Goal: Book appointment/travel/reservation

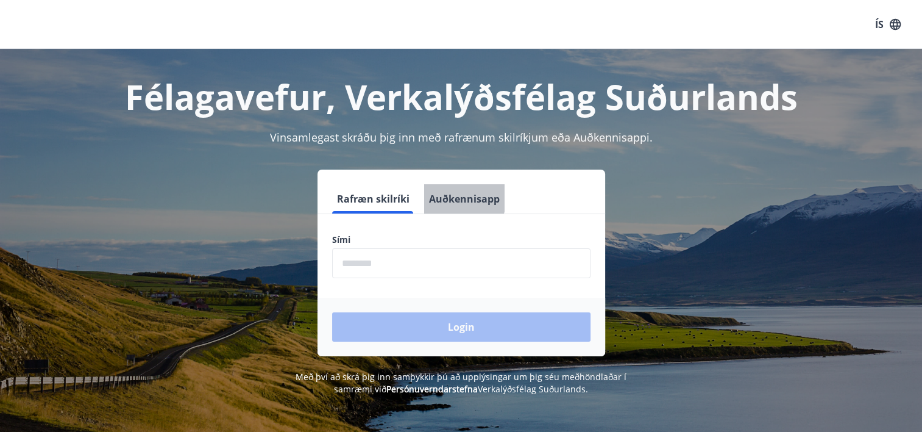
click at [449, 194] on button "Auðkennisapp" at bounding box center [464, 198] width 80 height 29
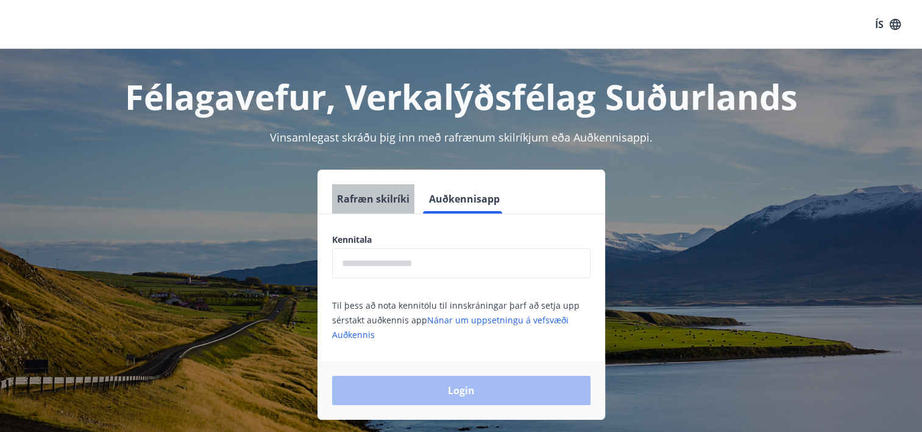
click at [385, 197] on button "Rafræn skilríki" at bounding box center [373, 198] width 82 height 29
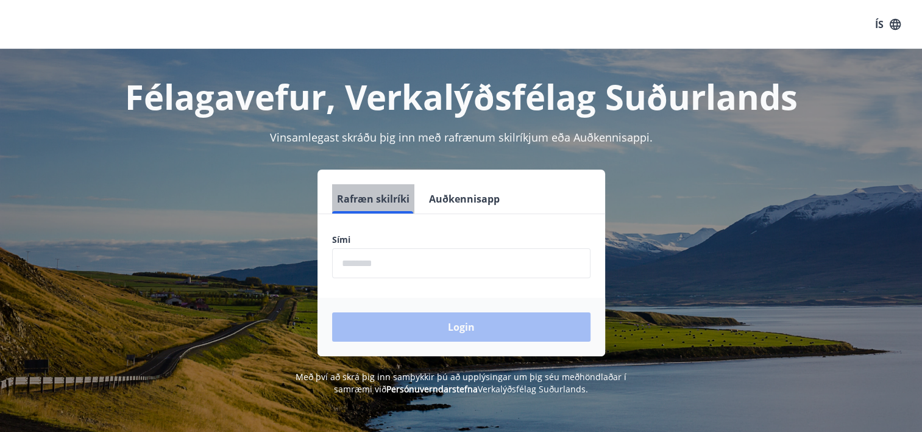
click at [385, 197] on button "Rafræn skilríki" at bounding box center [373, 198] width 82 height 29
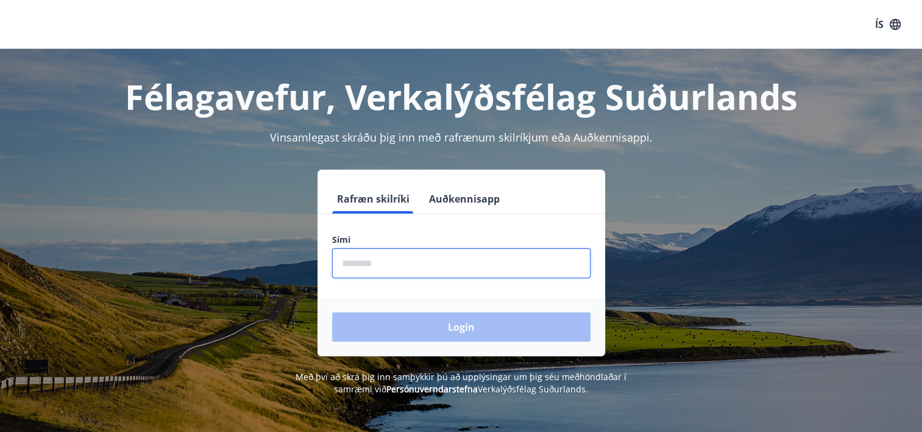
click at [386, 264] on input "phone" at bounding box center [461, 263] width 258 height 30
type input "********"
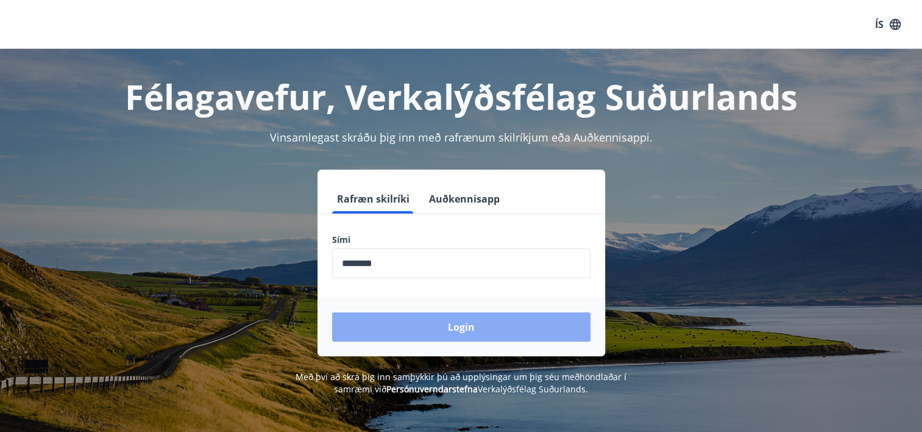
click at [405, 319] on button "Login" at bounding box center [461, 326] width 258 height 29
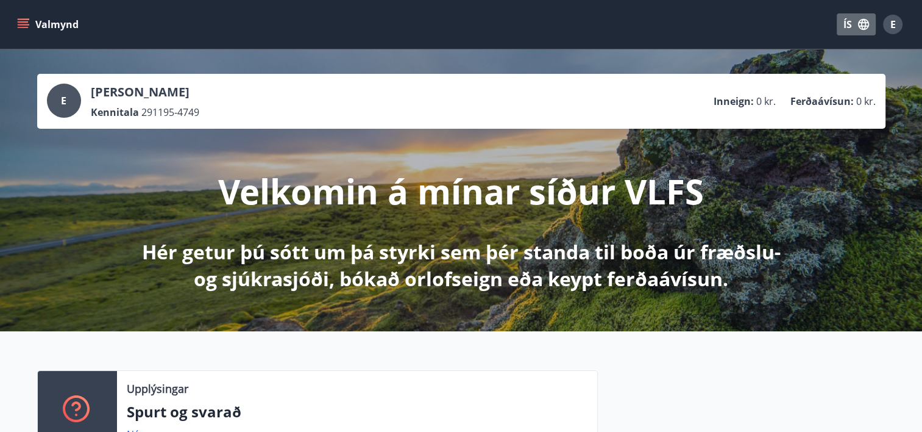
click at [841, 29] on button "ÍS" at bounding box center [856, 24] width 39 height 22
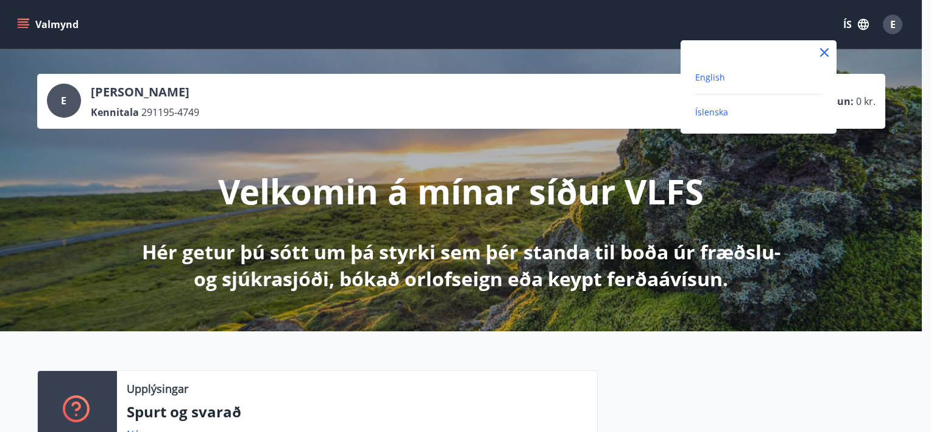
click at [712, 80] on span "English" at bounding box center [710, 77] width 30 height 12
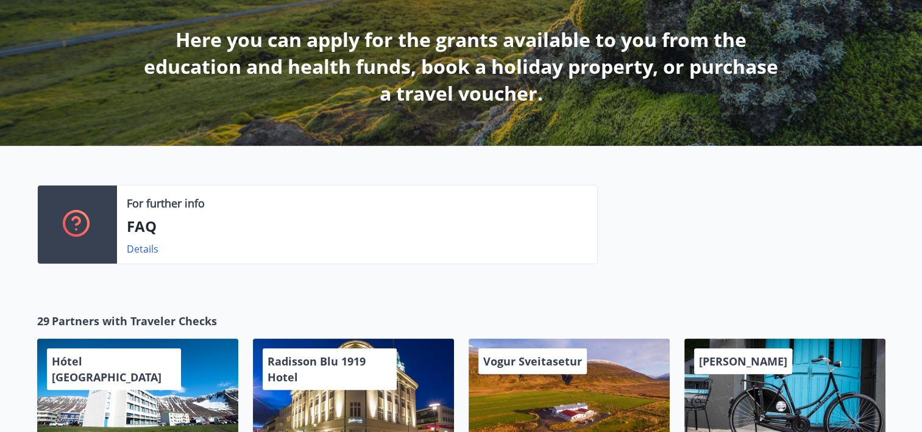
scroll to position [219, 0]
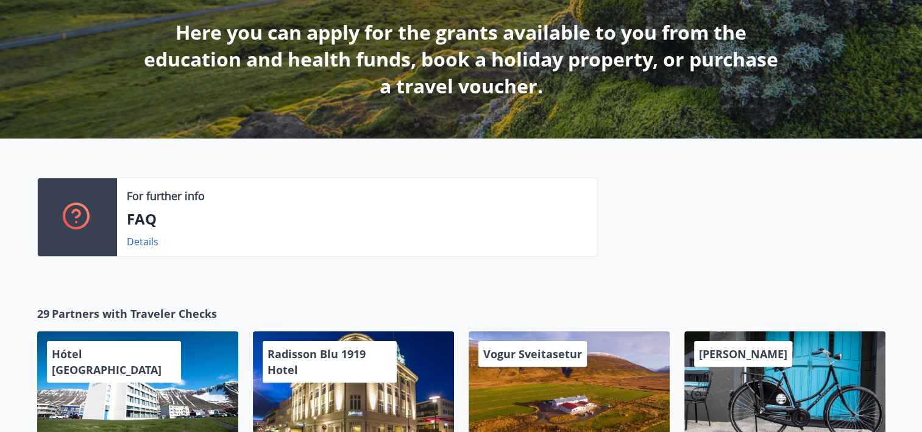
click at [712, 80] on p "Here you can apply for the grants available to you from the education and healt…" at bounding box center [462, 59] width 644 height 80
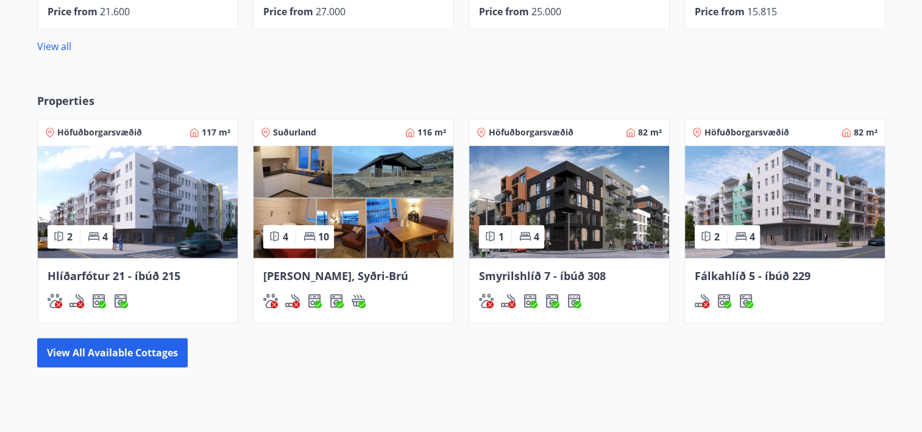
scroll to position [700, 0]
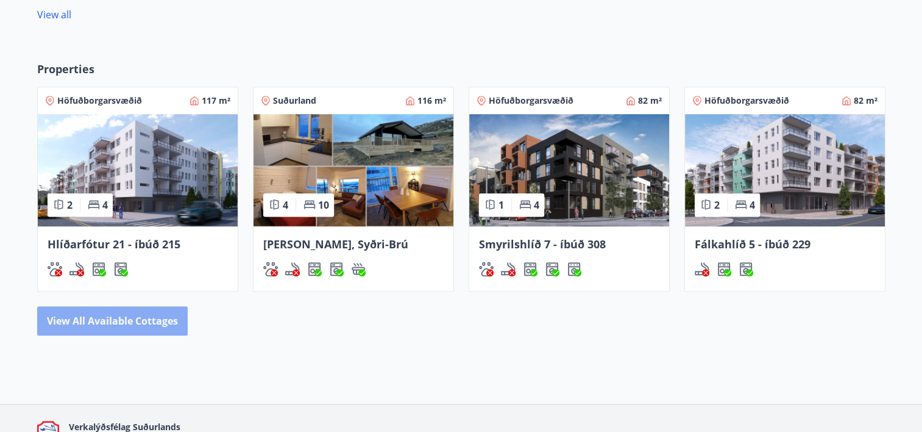
click at [159, 323] on button "View all available cottages" at bounding box center [112, 320] width 151 height 29
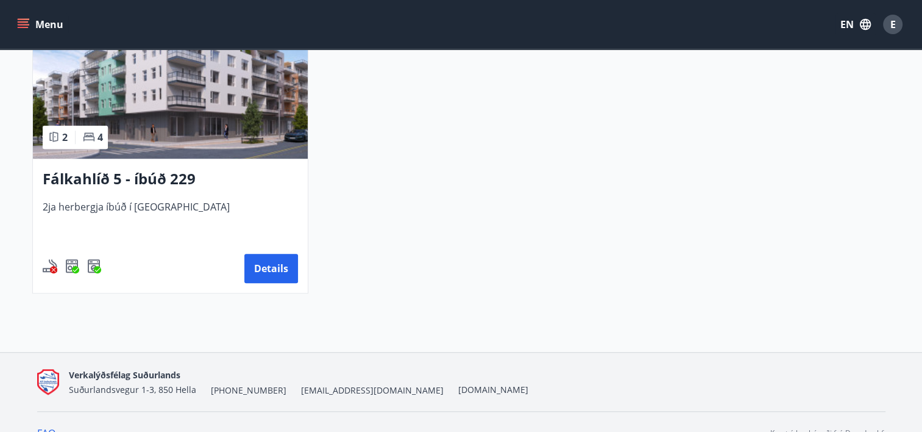
scroll to position [985, 0]
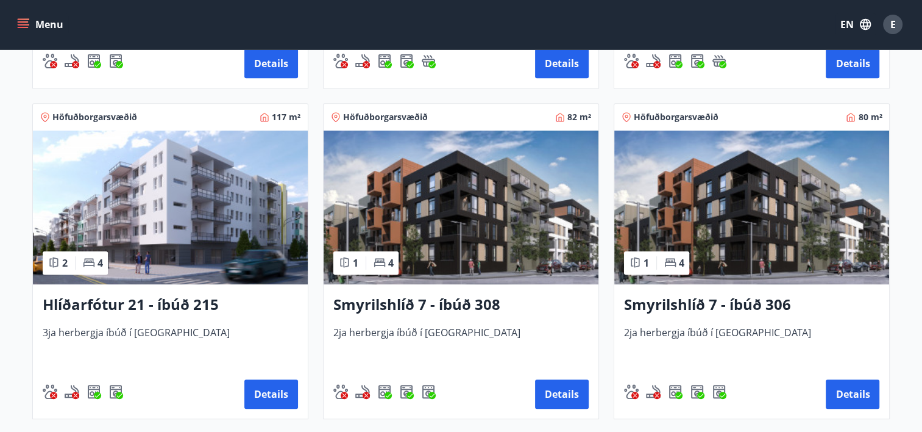
scroll to position [507, 0]
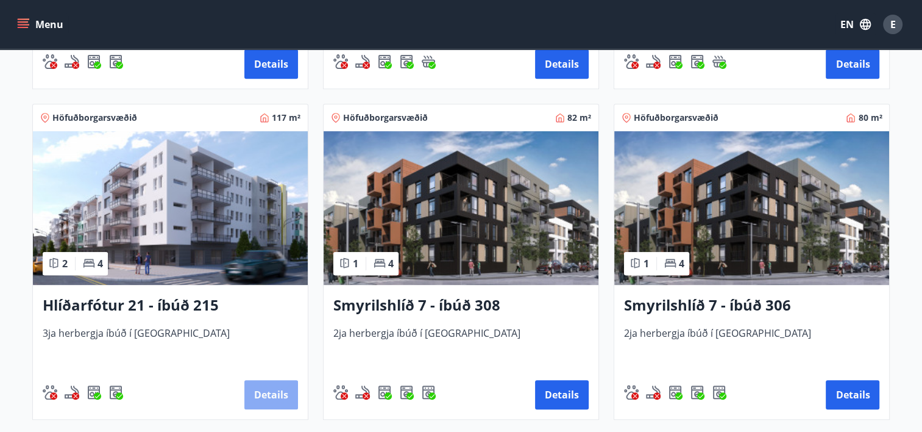
click at [283, 392] on button "Details" at bounding box center [271, 394] width 54 height 29
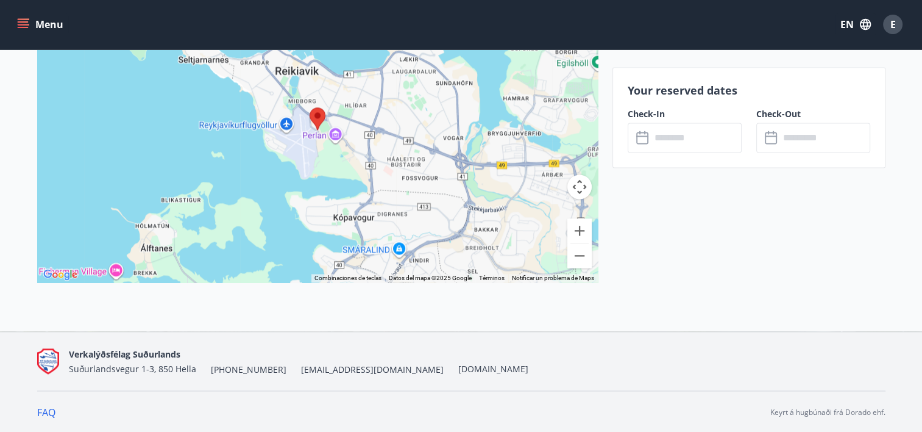
scroll to position [1661, 0]
click at [717, 147] on input "text" at bounding box center [696, 138] width 91 height 30
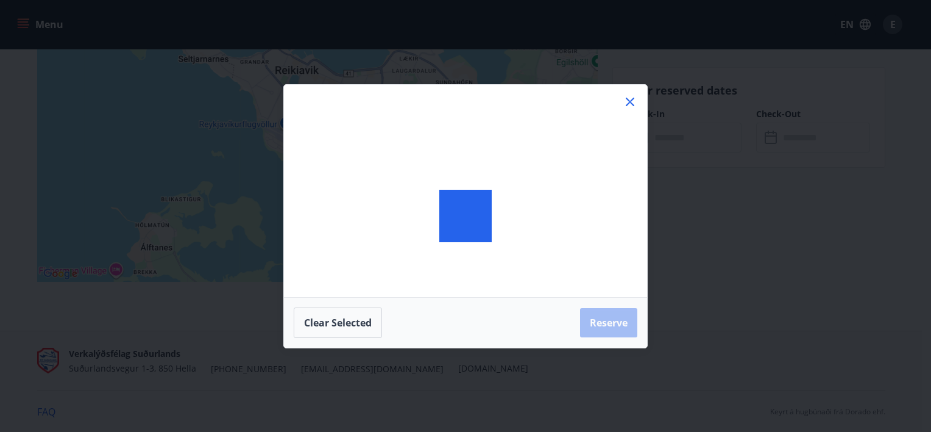
click at [717, 147] on div "Clear selected Reserve" at bounding box center [465, 216] width 931 height 432
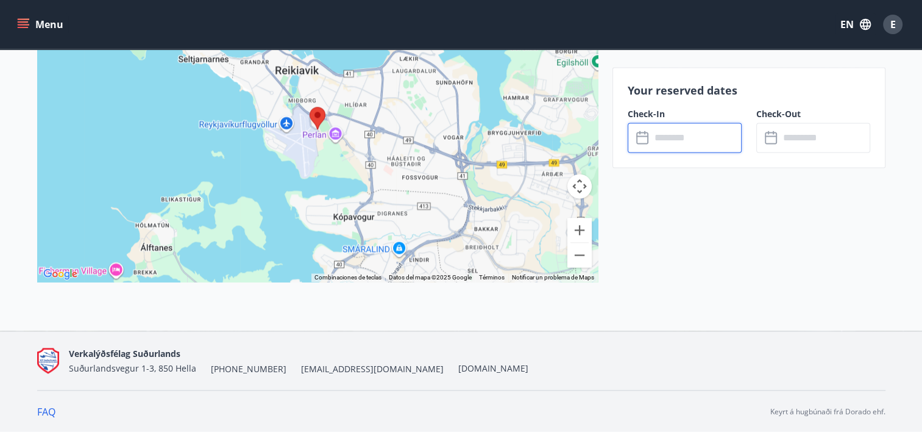
click at [717, 147] on input "text" at bounding box center [696, 138] width 91 height 30
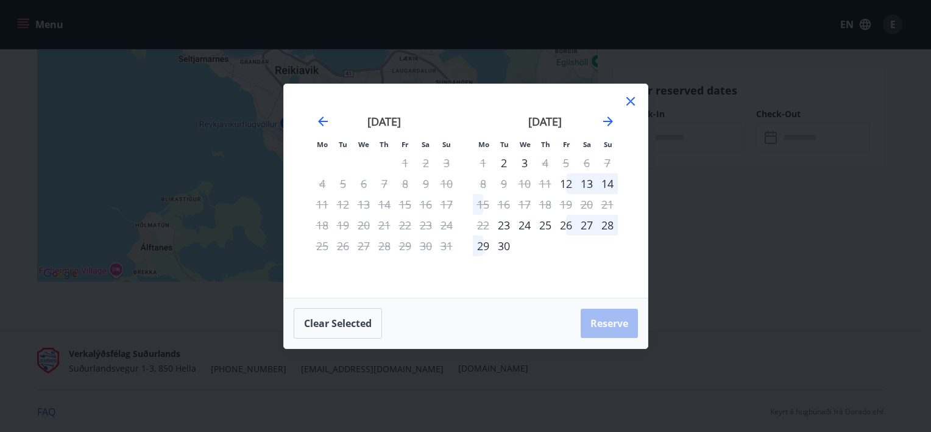
click at [561, 230] on div "26" at bounding box center [566, 225] width 21 height 21
click at [374, 325] on button "Clear selected" at bounding box center [338, 323] width 88 height 30
click at [631, 105] on icon at bounding box center [631, 101] width 15 height 15
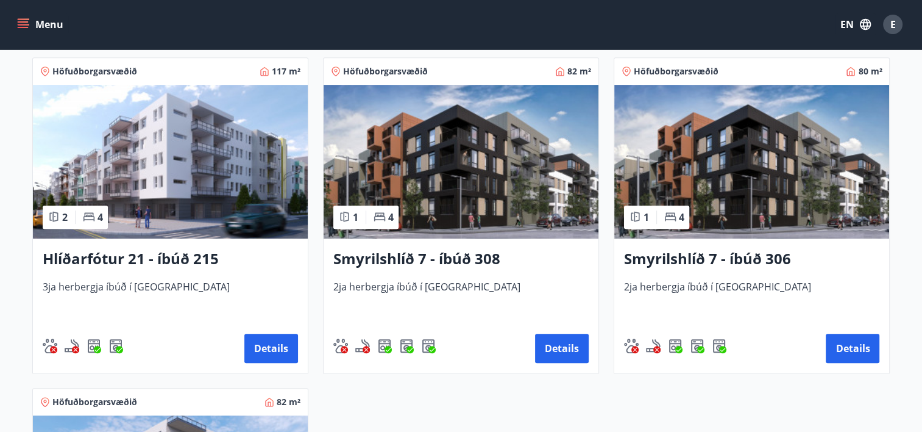
scroll to position [558, 0]
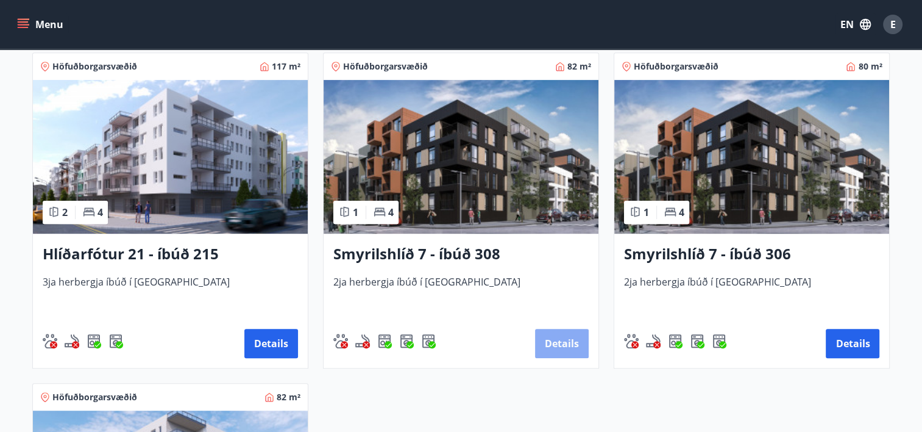
click at [578, 340] on button "Details" at bounding box center [562, 343] width 54 height 29
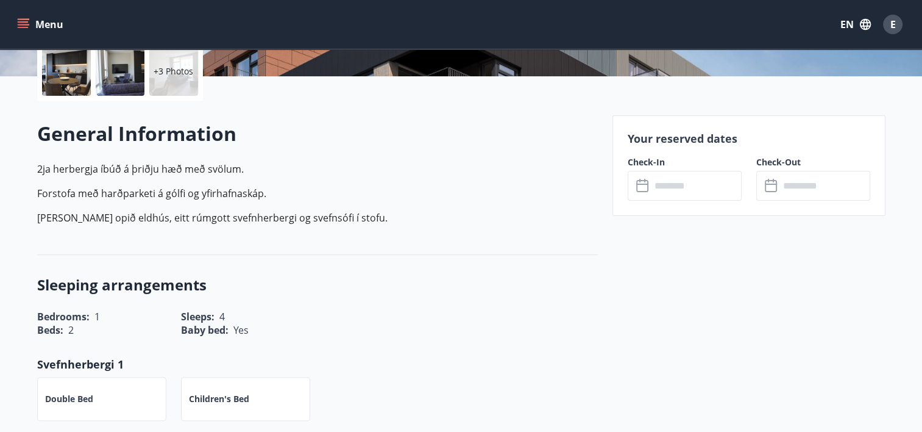
scroll to position [293, 0]
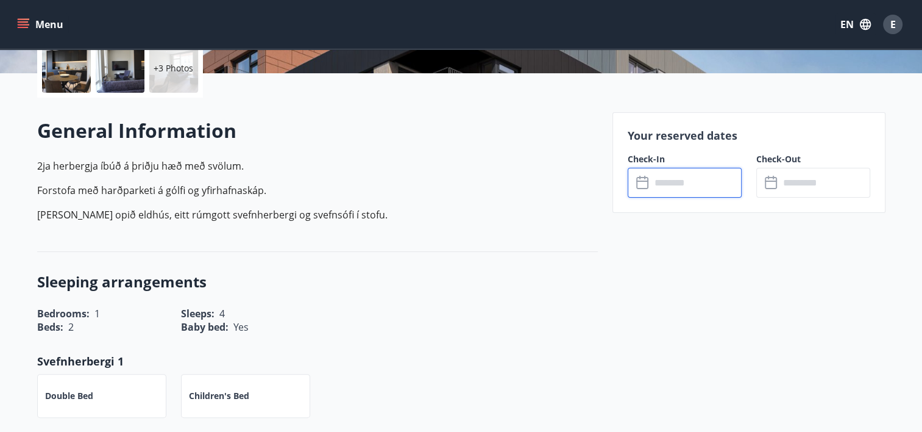
click at [681, 186] on input "text" at bounding box center [696, 183] width 91 height 30
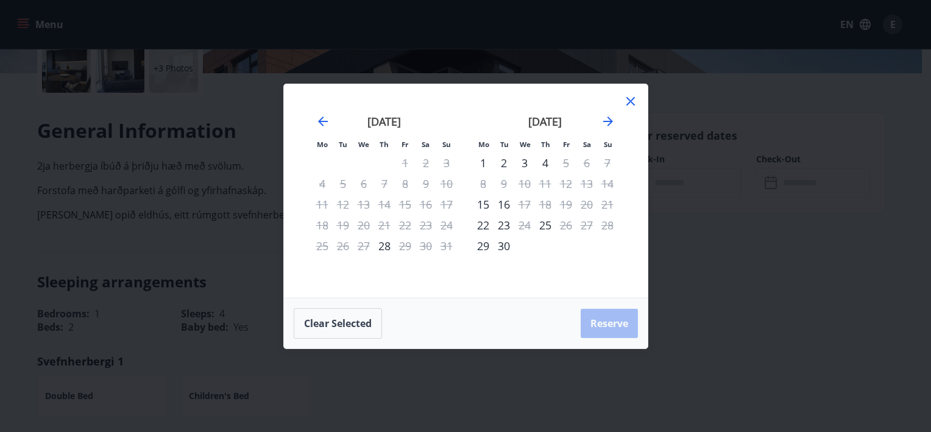
click at [634, 103] on icon at bounding box center [631, 101] width 15 height 15
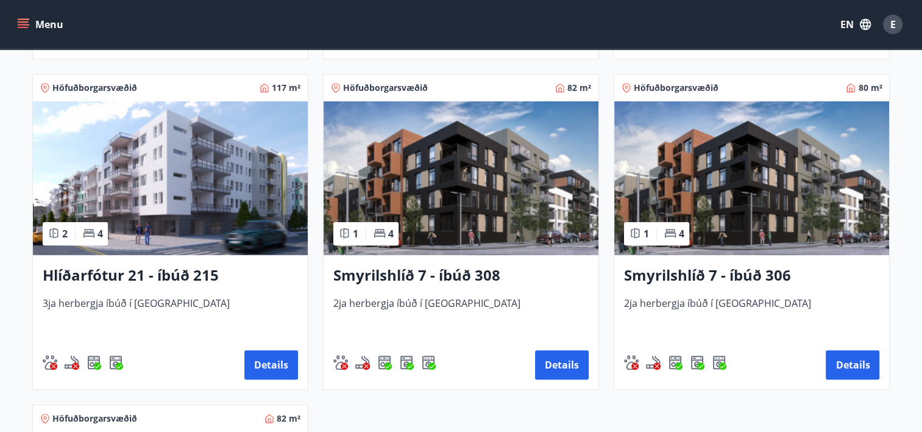
scroll to position [539, 0]
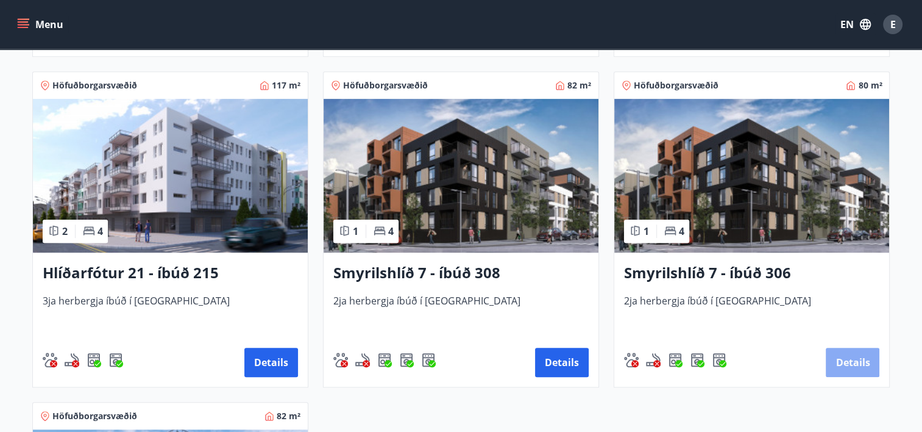
click at [844, 363] on button "Details" at bounding box center [853, 361] width 54 height 29
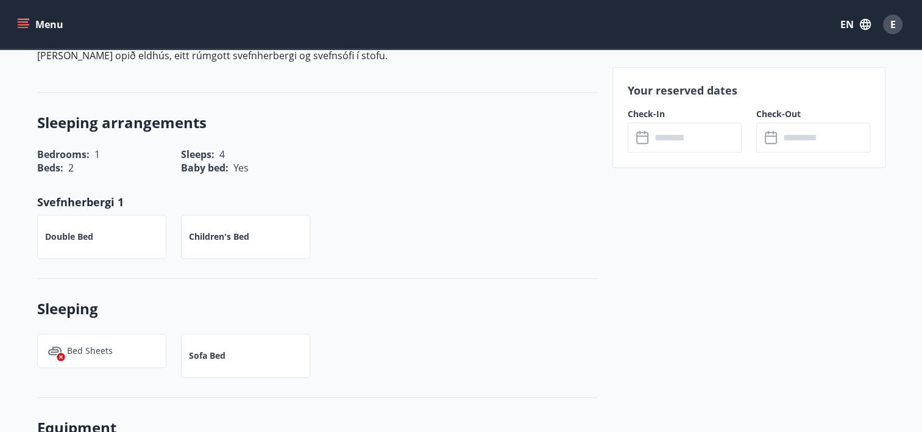
scroll to position [450, 0]
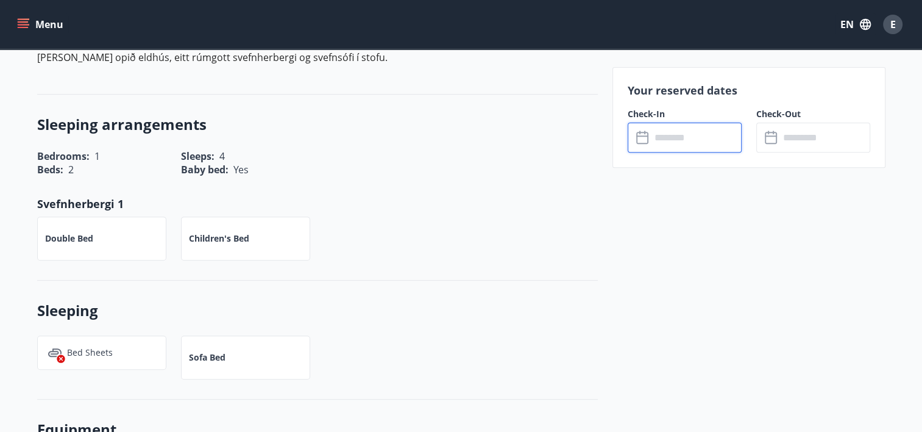
click at [679, 138] on input "text" at bounding box center [696, 138] width 91 height 30
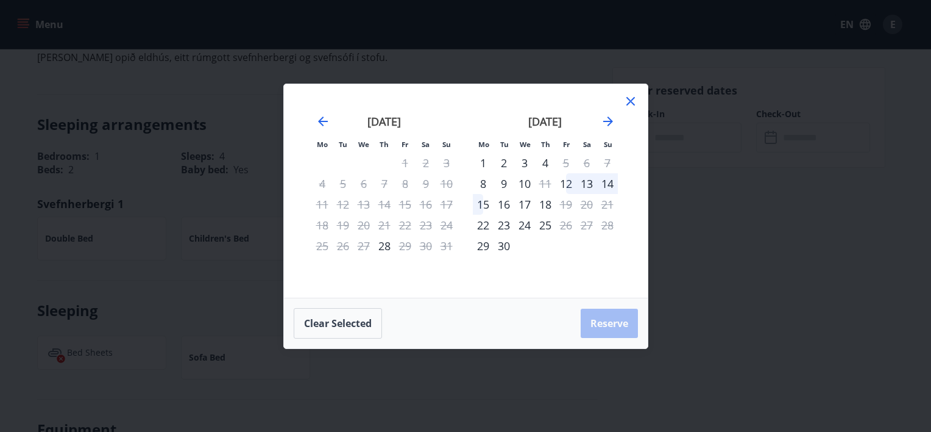
click at [631, 98] on icon at bounding box center [631, 101] width 15 height 15
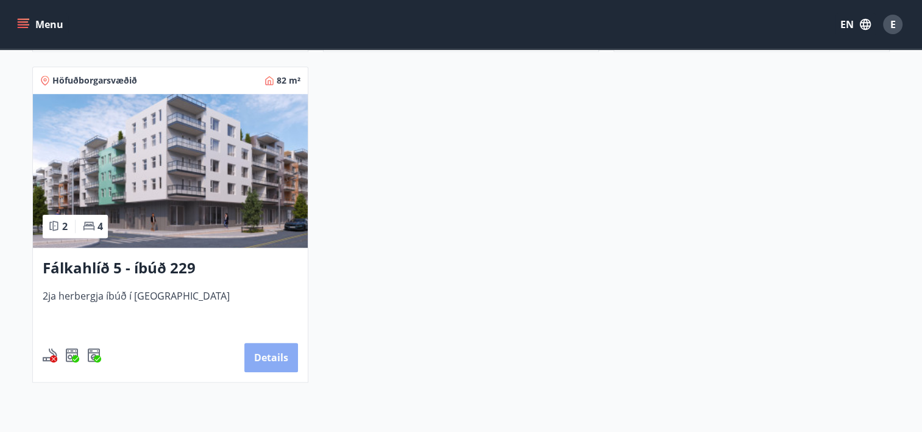
click at [282, 363] on button "Details" at bounding box center [271, 357] width 54 height 29
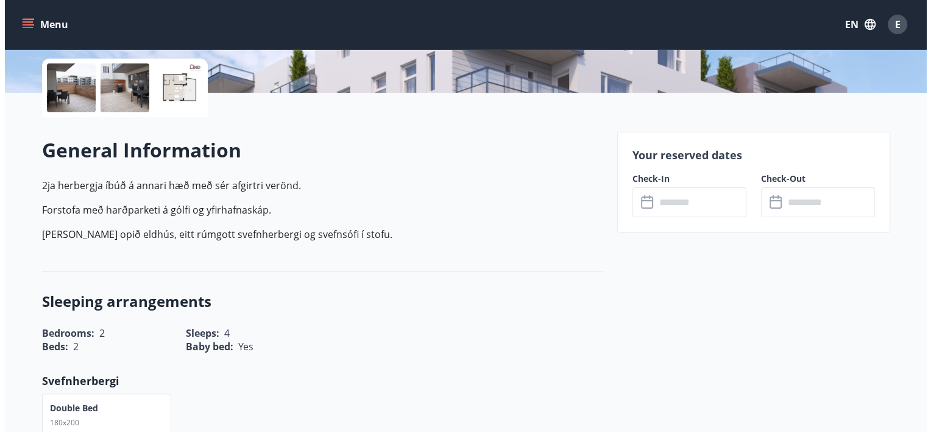
scroll to position [275, 0]
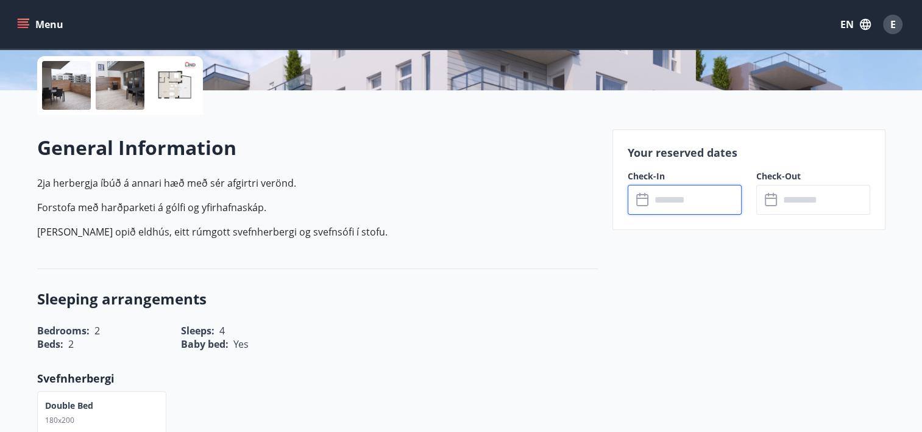
click at [670, 202] on input "text" at bounding box center [696, 200] width 91 height 30
